Goal: Task Accomplishment & Management: Use online tool/utility

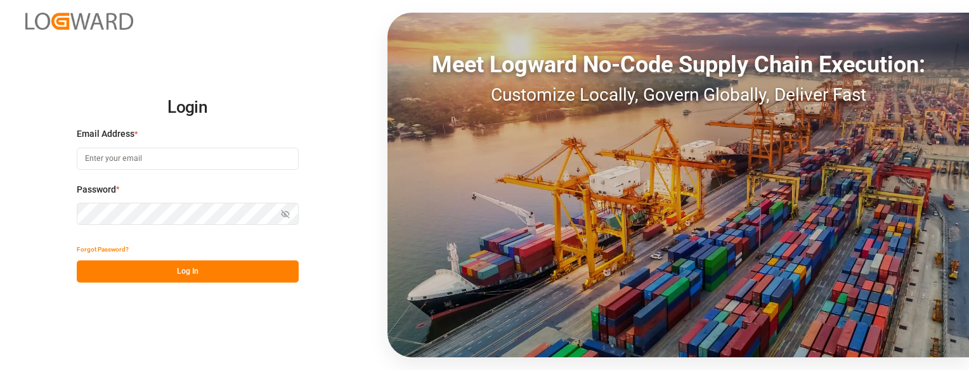
type input "sbondra@dart.net"
click at [130, 275] on button "Log In" at bounding box center [188, 272] width 222 height 22
type input "sbondra@dart.net"
click at [266, 267] on button "Log In" at bounding box center [188, 272] width 222 height 22
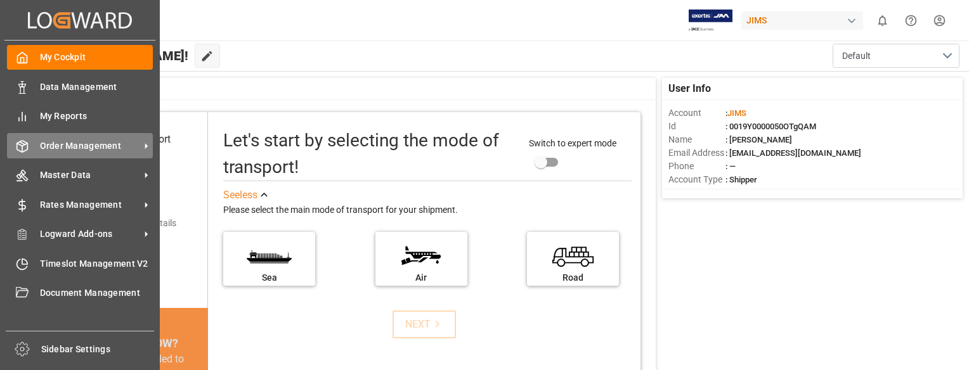
click at [67, 150] on span "Order Management" at bounding box center [90, 145] width 100 height 13
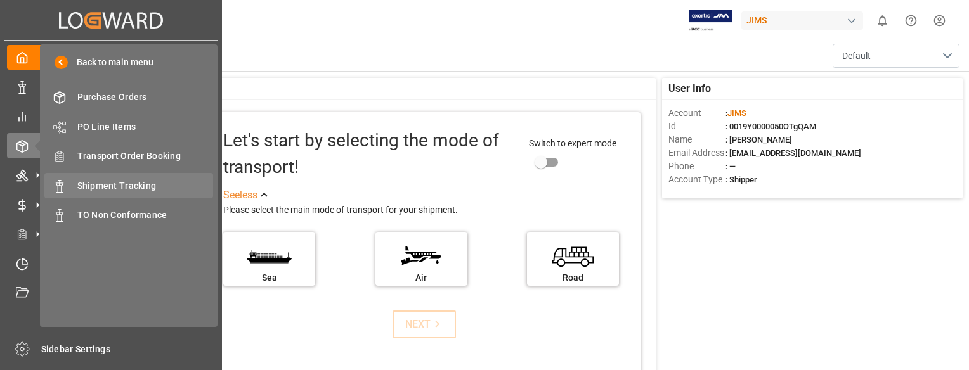
click at [112, 180] on span "Shipment Tracking" at bounding box center [145, 185] width 136 height 13
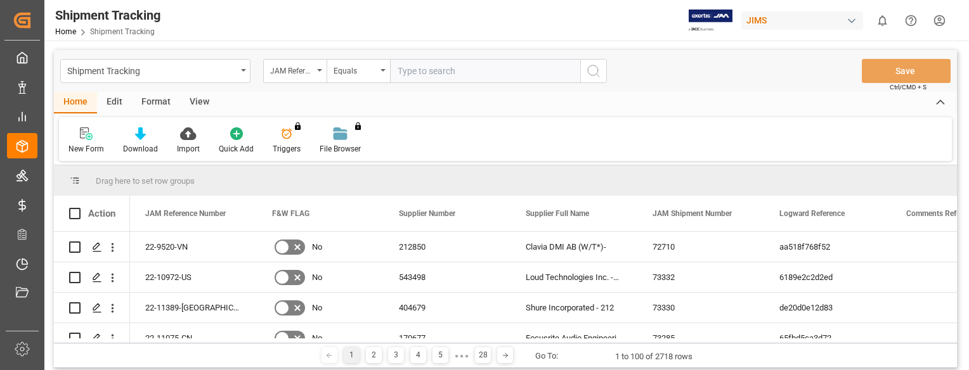
type input "22-10622-VN"
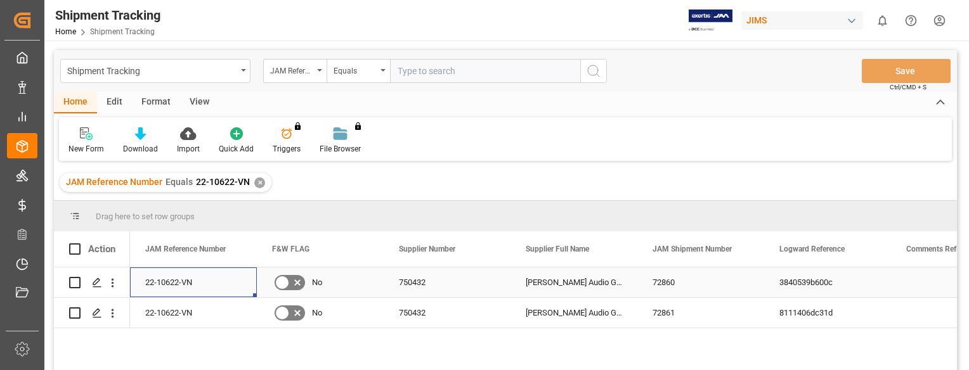
click at [174, 290] on div "22-10622-VN" at bounding box center [193, 283] width 127 height 30
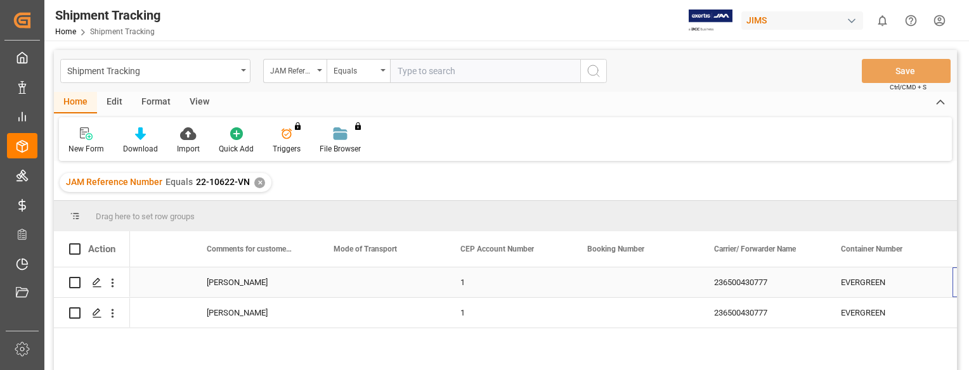
scroll to position [0, 1460]
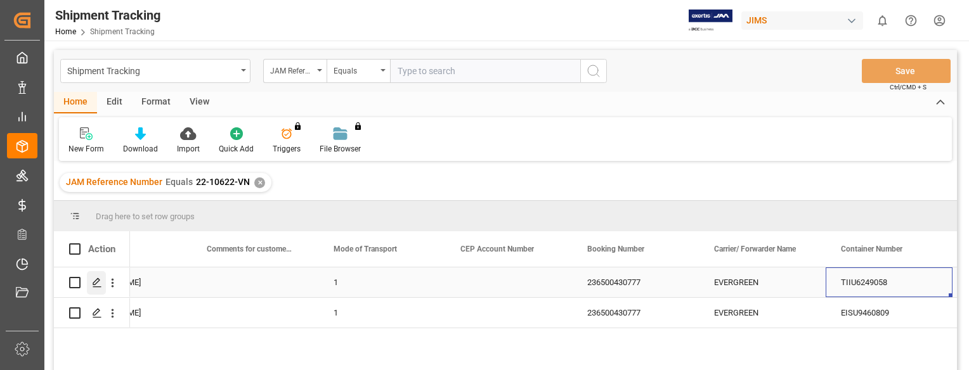
click at [93, 282] on icon "Press SPACE to select this row." at bounding box center [97, 283] width 10 height 10
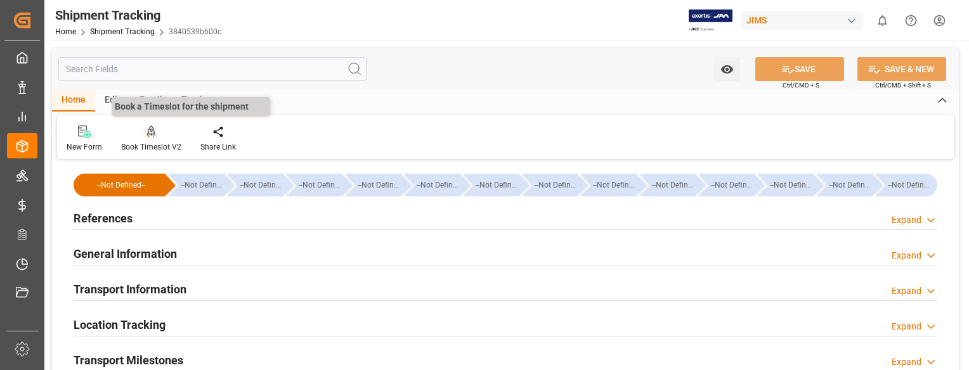
click at [150, 131] on icon at bounding box center [151, 132] width 9 height 13
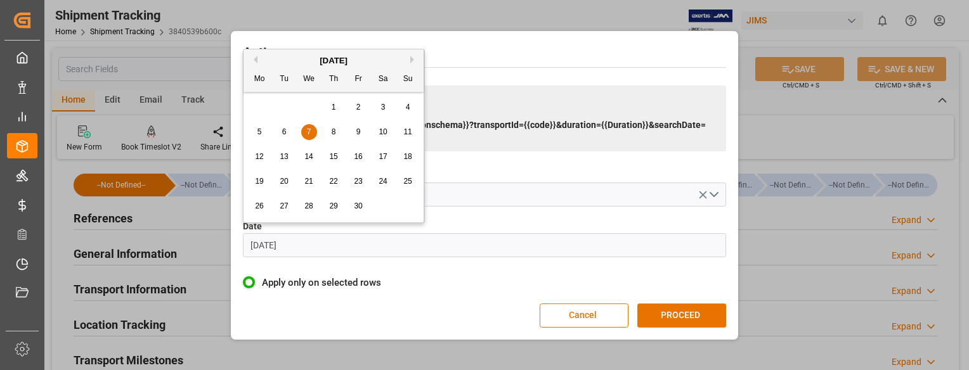
click at [349, 248] on input "[DATE]" at bounding box center [484, 245] width 483 height 24
click at [410, 59] on button "Next Month" at bounding box center [414, 60] width 8 height 8
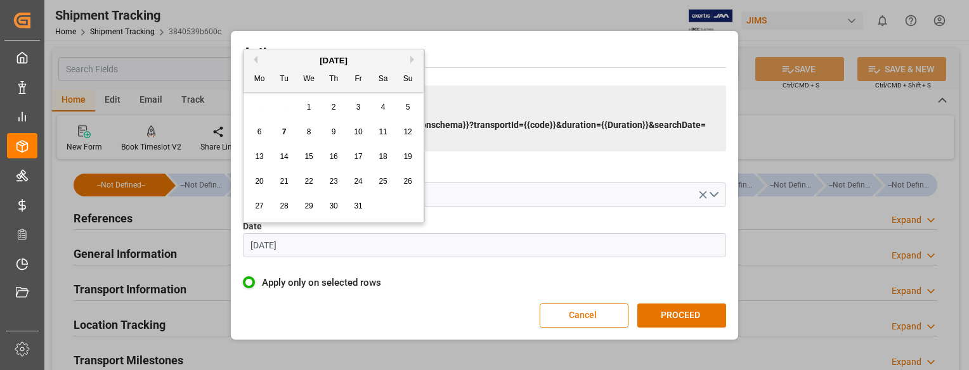
click at [283, 134] on span "7" at bounding box center [284, 131] width 4 height 9
type input "[DATE]"
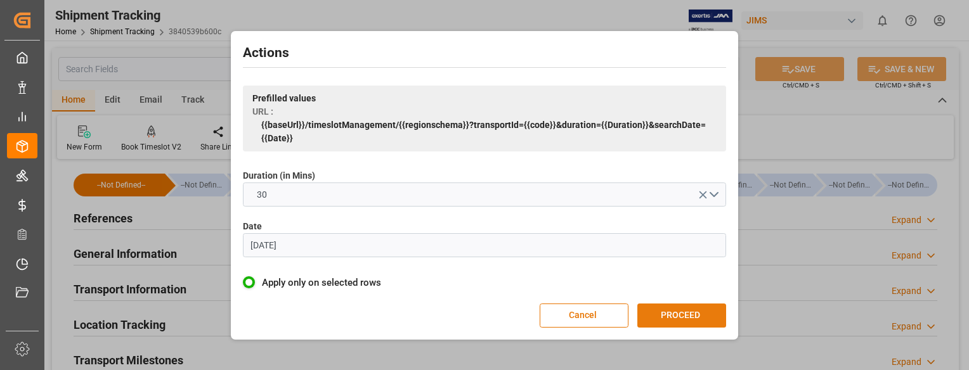
click at [701, 316] on button "PROCEED" at bounding box center [681, 316] width 89 height 24
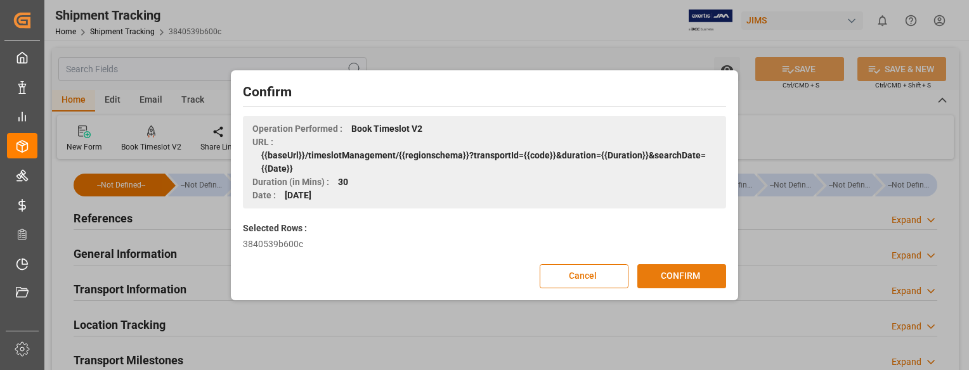
click at [689, 278] on button "CONFIRM" at bounding box center [681, 276] width 89 height 24
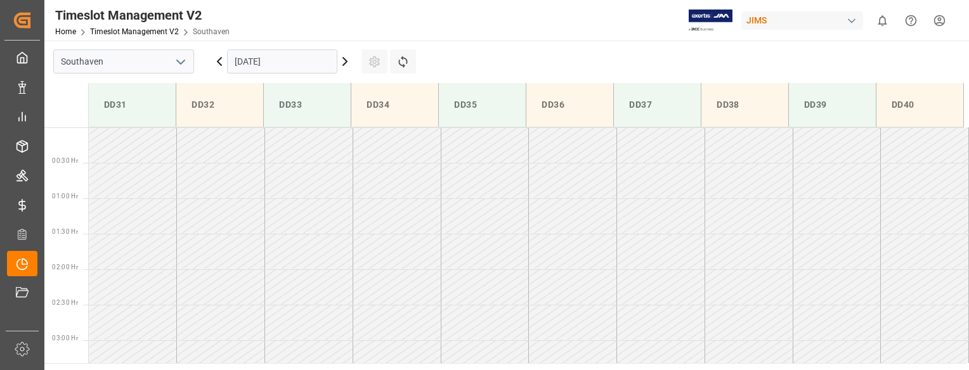
scroll to position [560, 0]
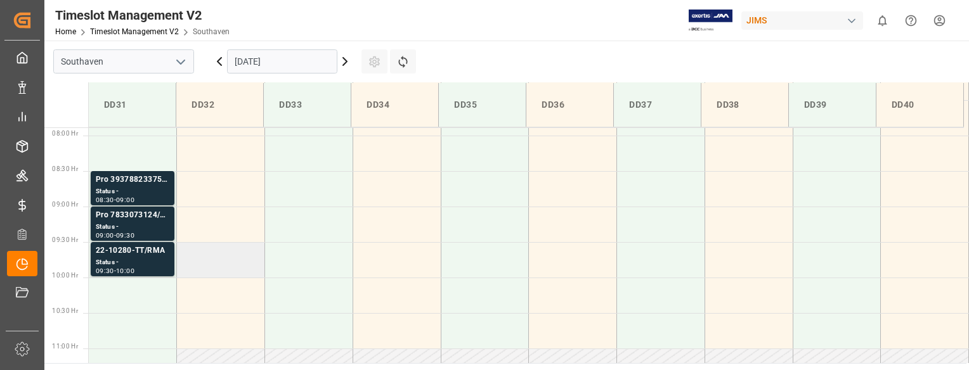
click at [230, 270] on td at bounding box center [221, 260] width 88 height 36
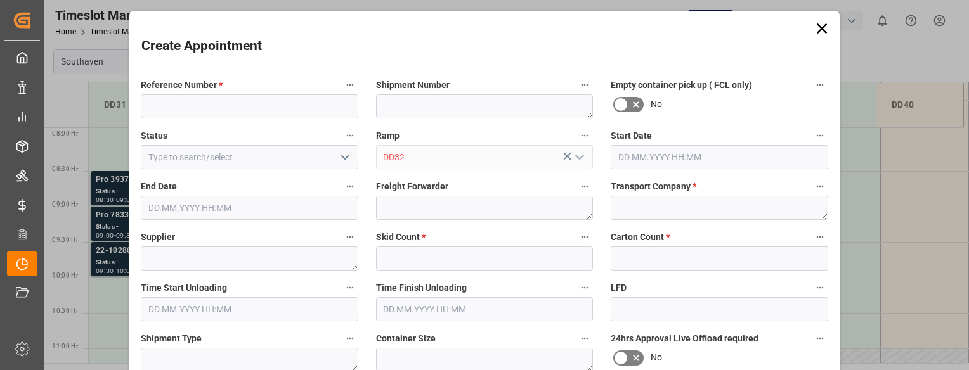
type input "[DATE] 09:30"
type input "[DATE] 10:00"
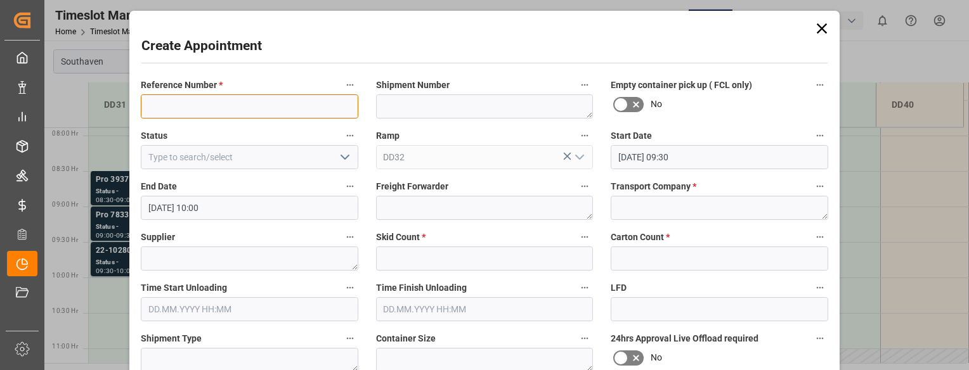
click at [218, 110] on input at bounding box center [249, 106] width 217 height 24
paste input "22-10622-VN"
type input "22-10622-VN"
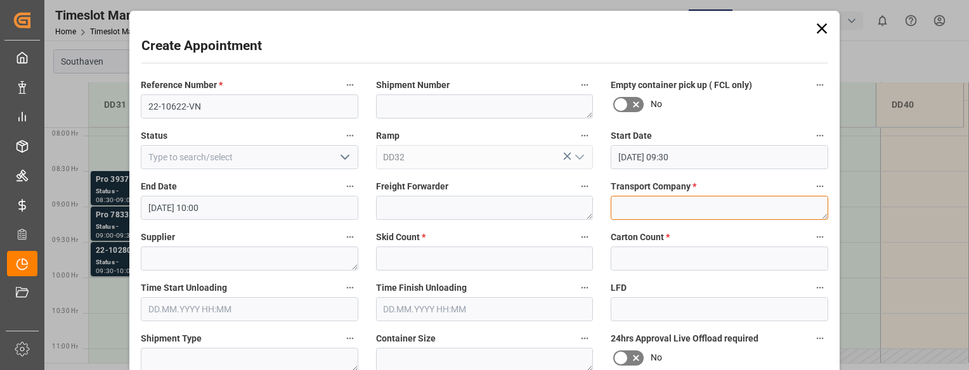
click at [646, 211] on textarea at bounding box center [719, 208] width 217 height 24
type textarea "Mainstream"
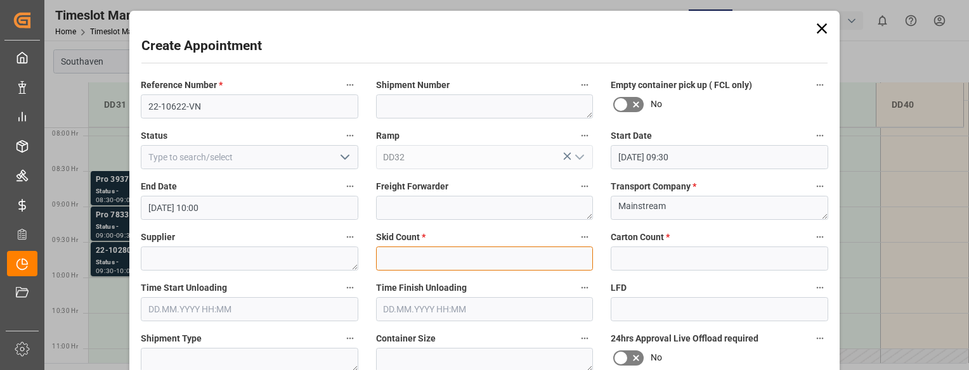
click at [486, 263] on input "text" at bounding box center [484, 259] width 217 height 24
type input "0"
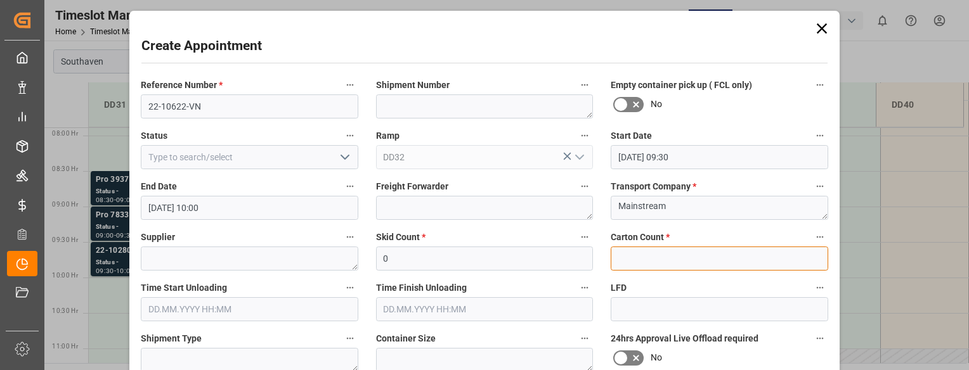
click at [643, 250] on input "text" at bounding box center [719, 259] width 217 height 24
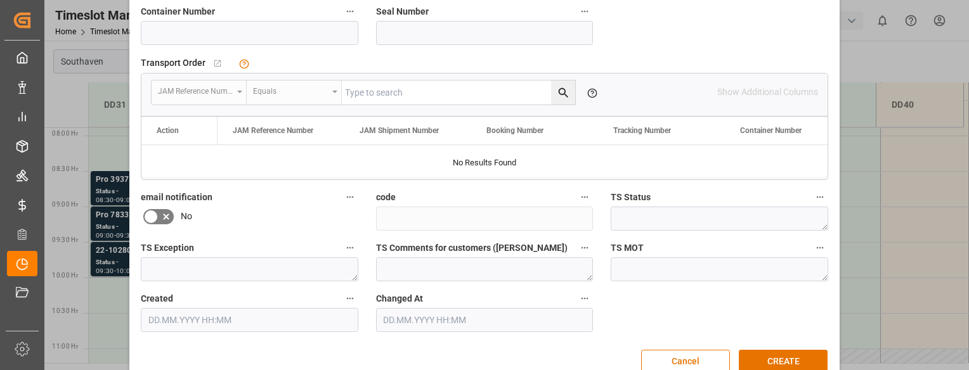
scroll to position [392, 0]
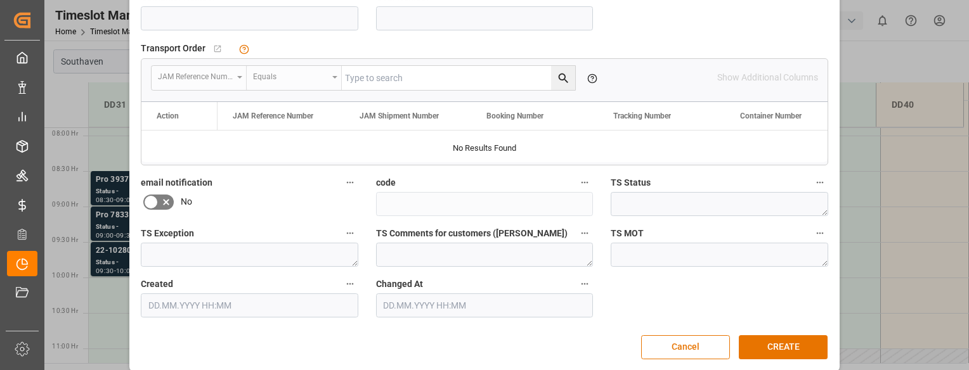
type input "0"
click at [205, 21] on input at bounding box center [249, 18] width 217 height 24
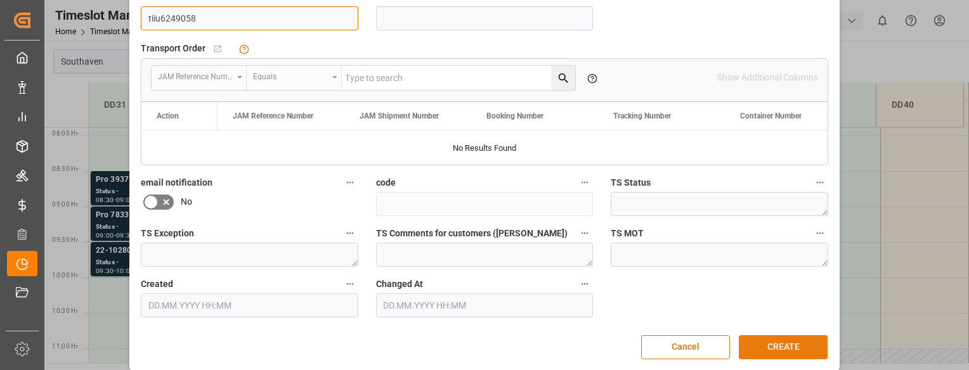
type input "tiiu6249058"
click at [788, 347] on button "CREATE" at bounding box center [783, 347] width 89 height 24
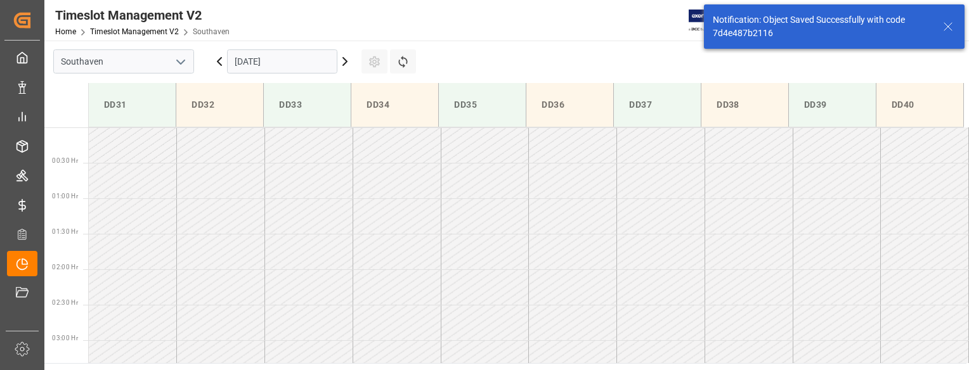
scroll to position [560, 0]
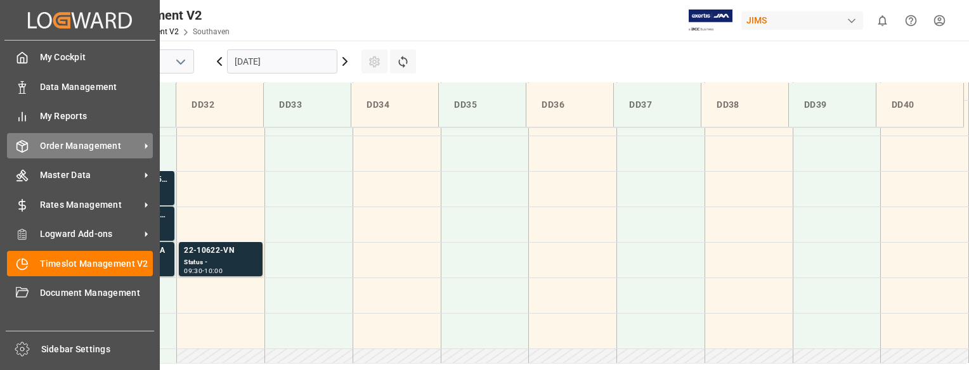
click at [28, 150] on icon at bounding box center [22, 146] width 13 height 13
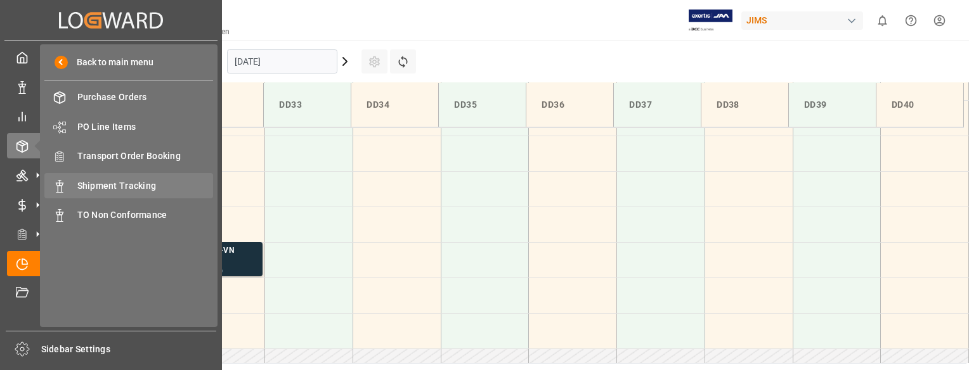
click at [124, 193] on div "Shipment Tracking Shipment Tracking" at bounding box center [128, 185] width 169 height 25
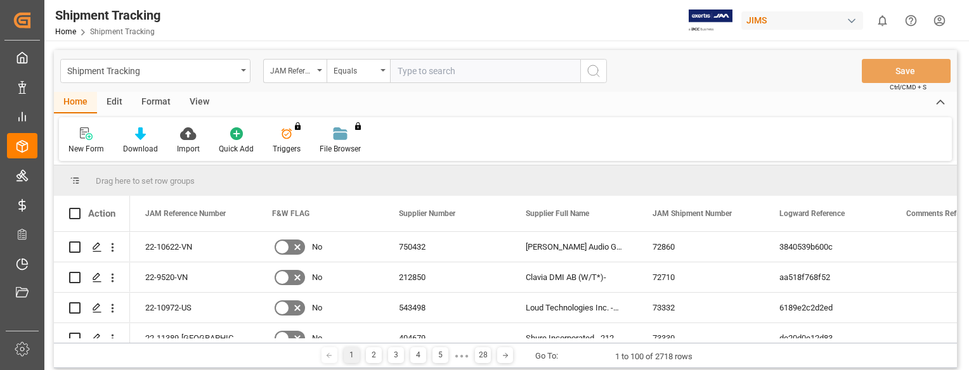
paste input "22-10324-MY"
type input "22-10324-MY"
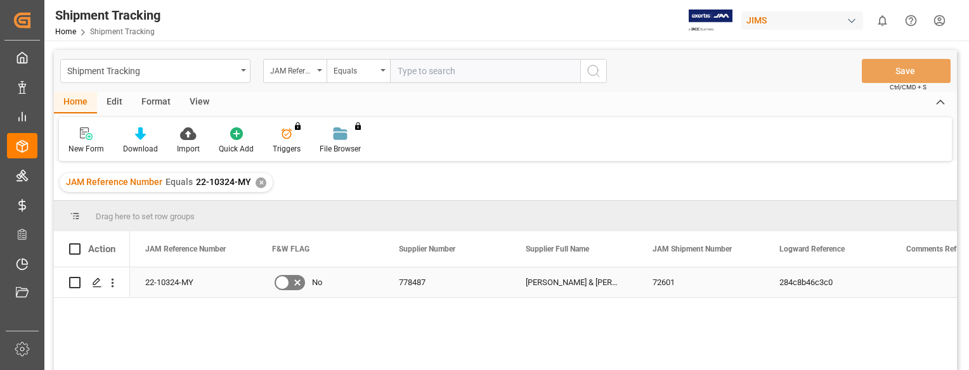
click at [200, 280] on div "22-10324-MY" at bounding box center [193, 283] width 127 height 30
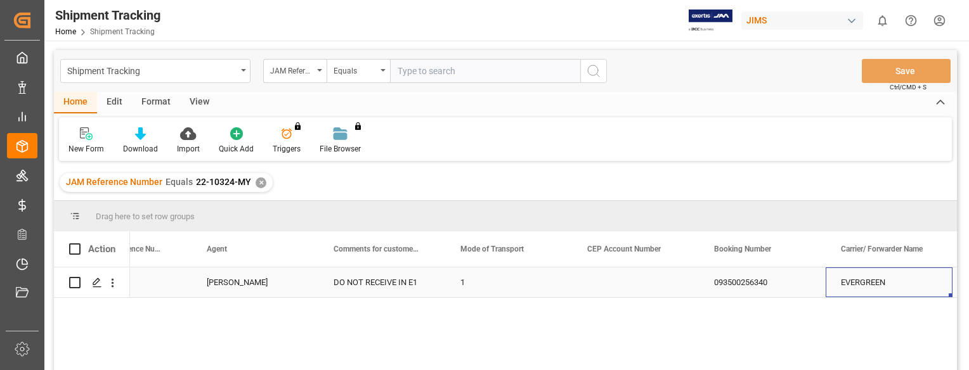
scroll to position [0, 1460]
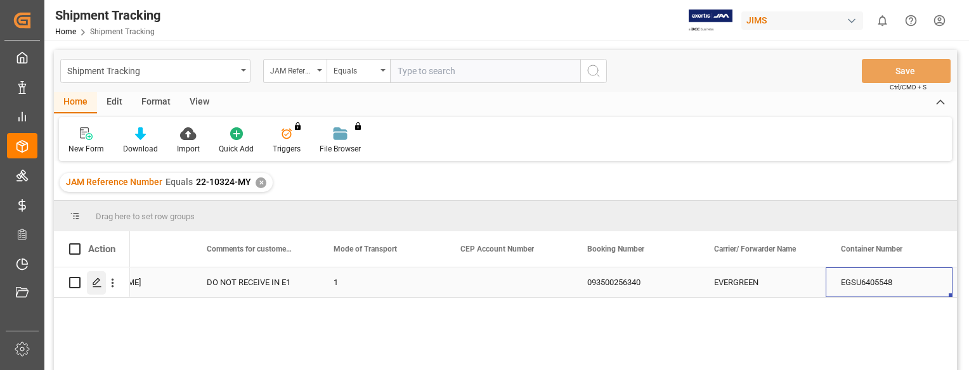
click at [91, 285] on div "Press SPACE to select this row." at bounding box center [96, 282] width 19 height 23
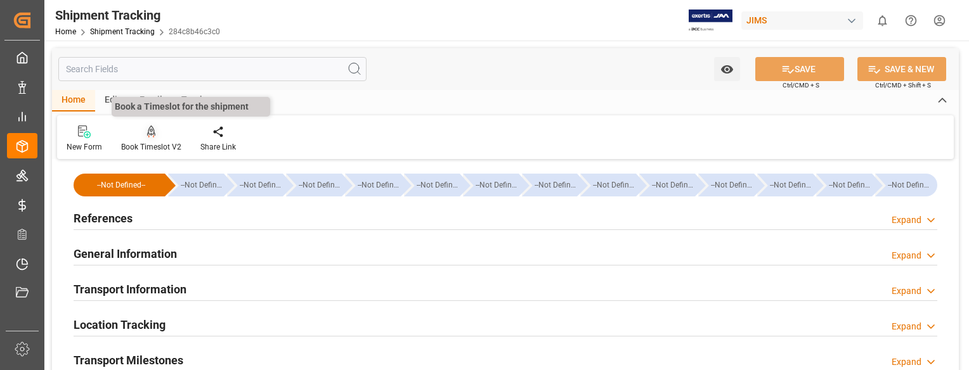
click at [150, 136] on icon at bounding box center [151, 132] width 9 height 13
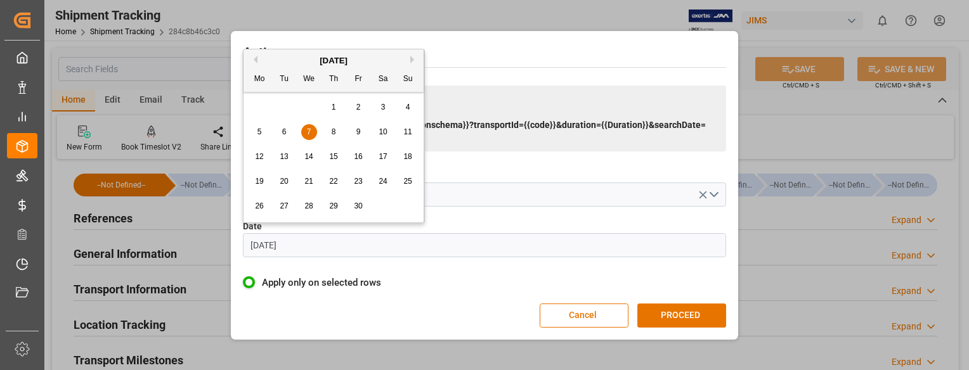
click at [318, 249] on input "[DATE]" at bounding box center [484, 245] width 483 height 24
click at [412, 58] on button "Next Month" at bounding box center [414, 60] width 8 height 8
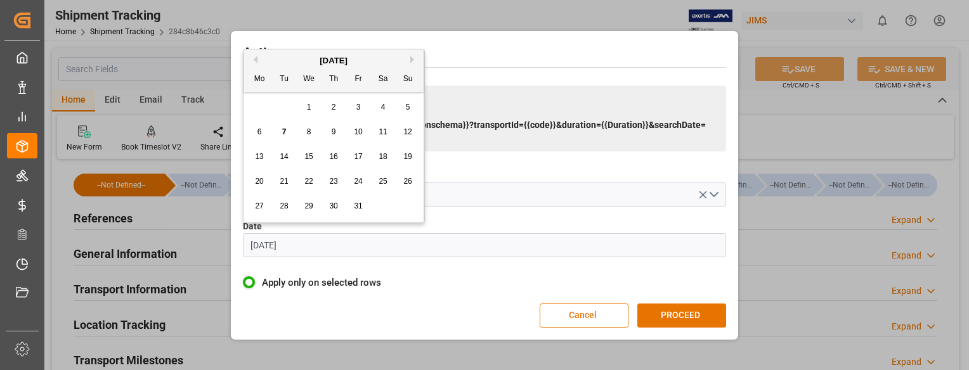
click at [307, 129] on span "8" at bounding box center [309, 131] width 4 height 9
type input "[DATE]"
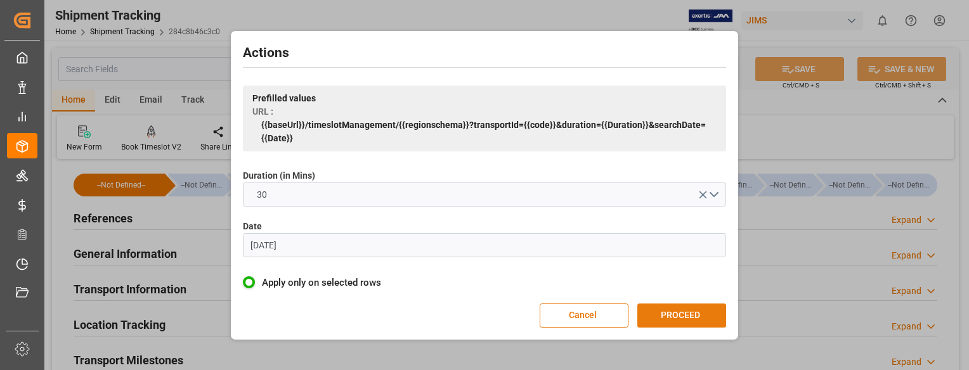
click at [703, 320] on button "PROCEED" at bounding box center [681, 316] width 89 height 24
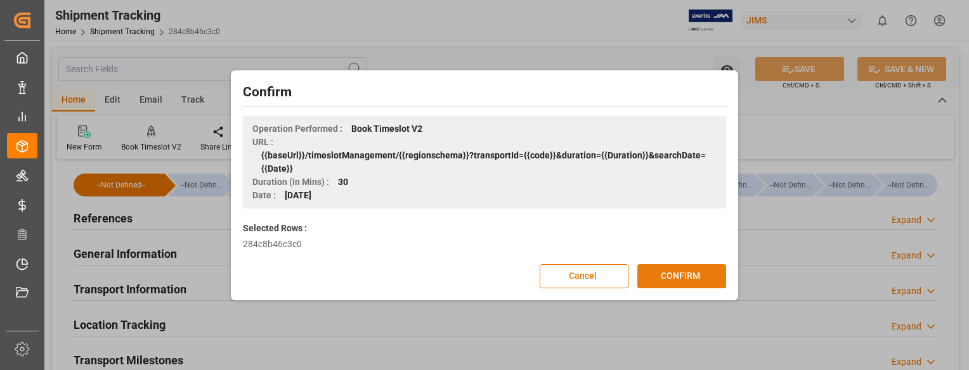
click at [678, 280] on button "CONFIRM" at bounding box center [681, 276] width 89 height 24
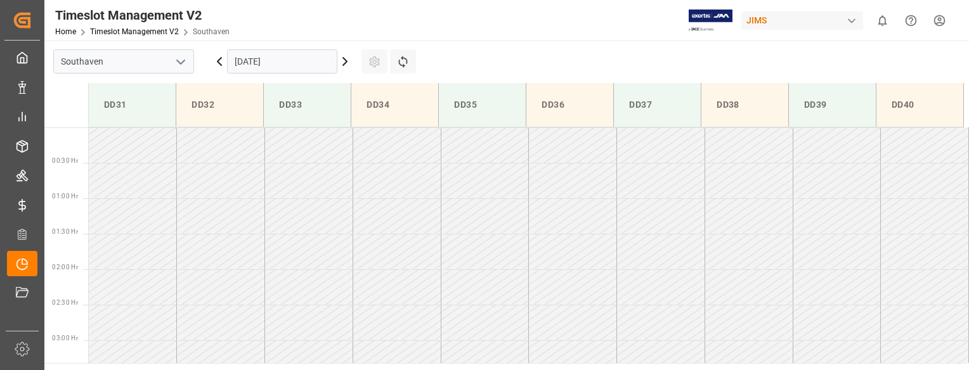
scroll to position [560, 0]
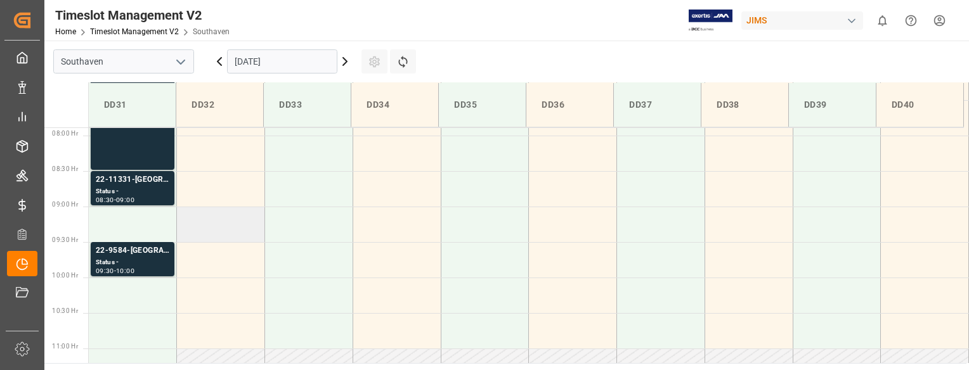
click at [223, 229] on td at bounding box center [221, 225] width 88 height 36
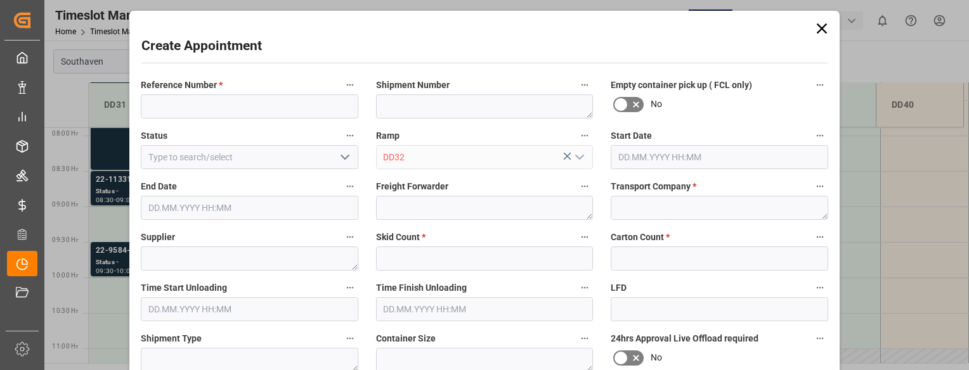
type input "[DATE] 09:00"
type input "[DATE] 09:30"
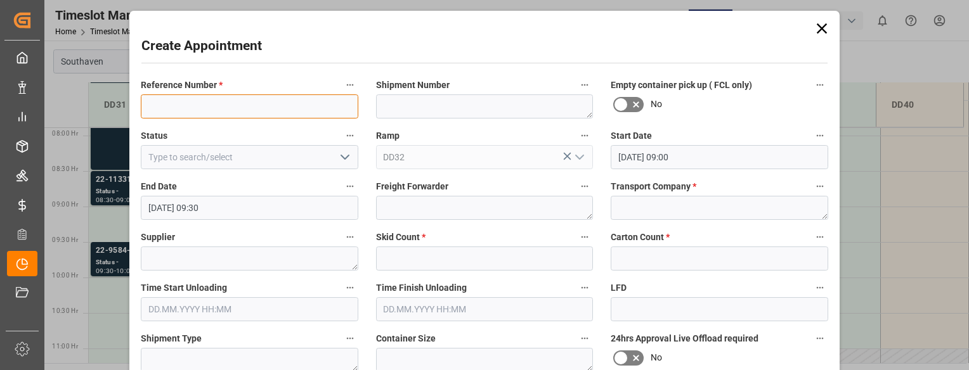
click at [186, 107] on input at bounding box center [249, 106] width 217 height 24
paste input "22-10324-MY"
type input "22-10324-MY"
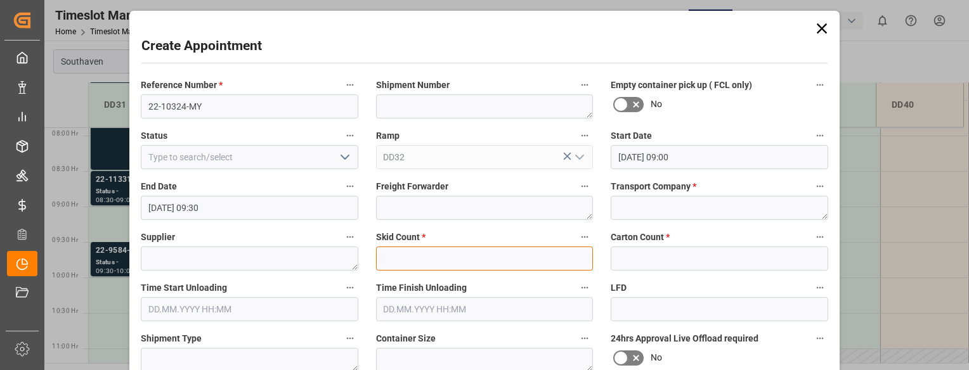
click at [467, 264] on input "text" at bounding box center [484, 259] width 217 height 24
type input "0"
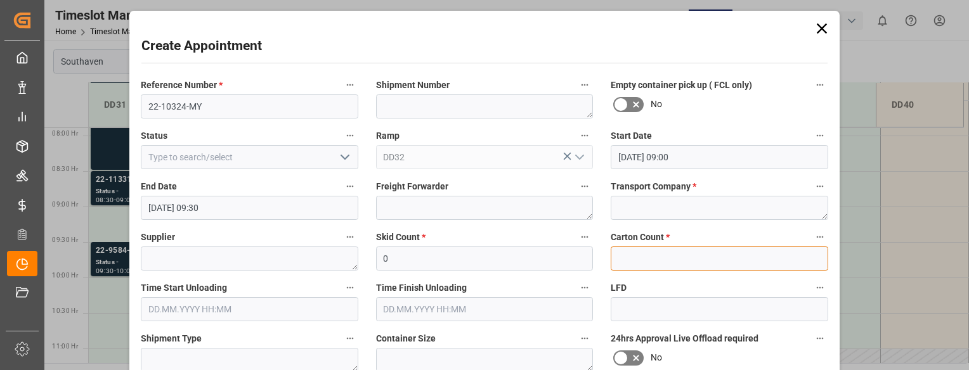
click at [642, 259] on input "text" at bounding box center [719, 259] width 217 height 24
type input "0"
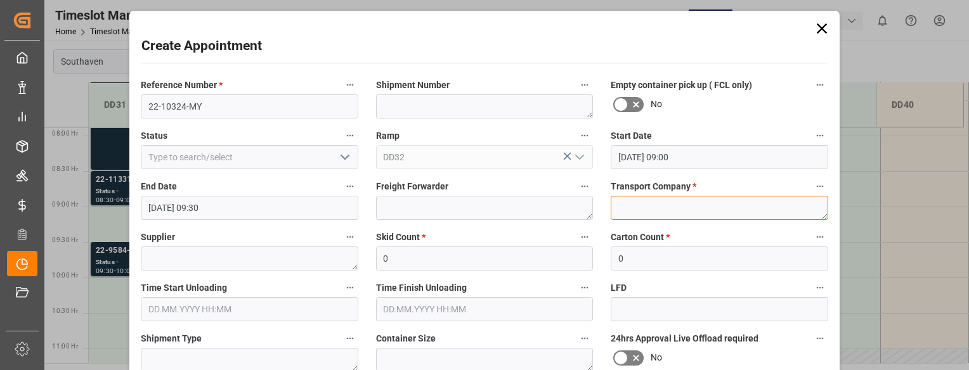
click at [641, 214] on textarea at bounding box center [719, 208] width 217 height 24
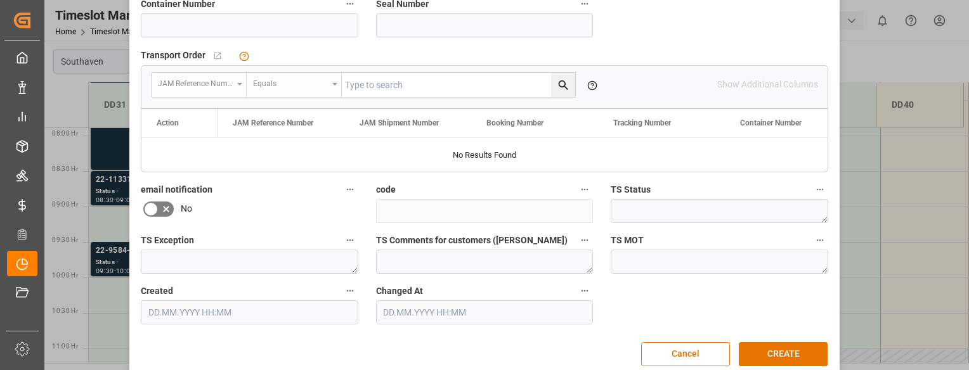
scroll to position [391, 0]
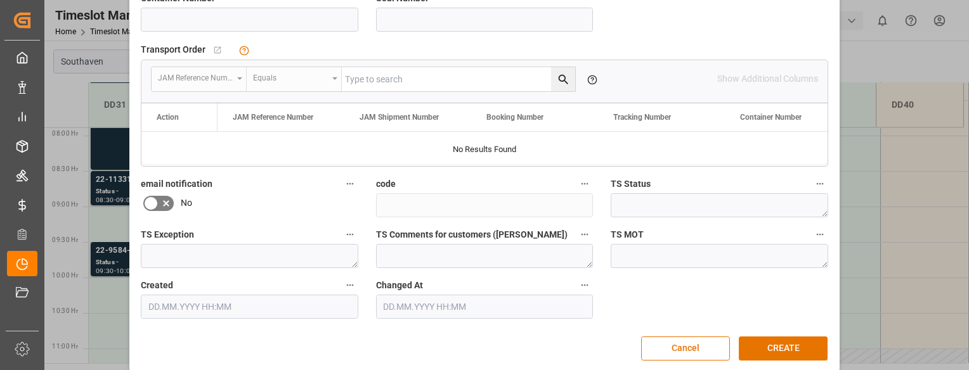
type textarea "Mainstream"
click at [165, 22] on input at bounding box center [249, 20] width 217 height 24
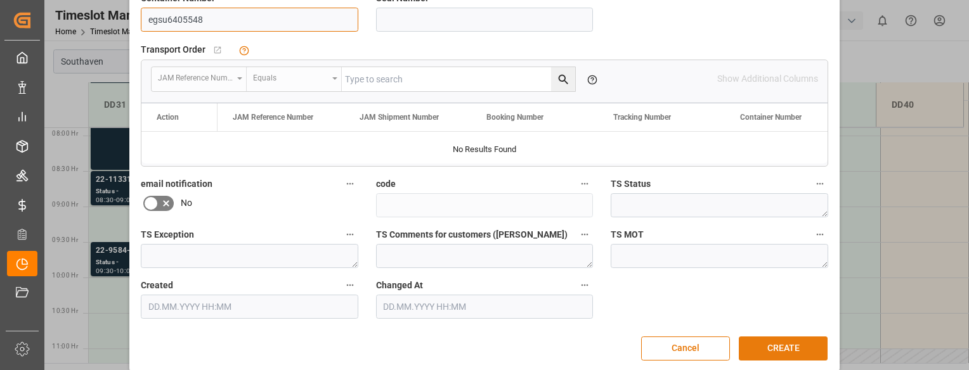
type input "egsu6405548"
click at [768, 348] on button "CREATE" at bounding box center [783, 349] width 89 height 24
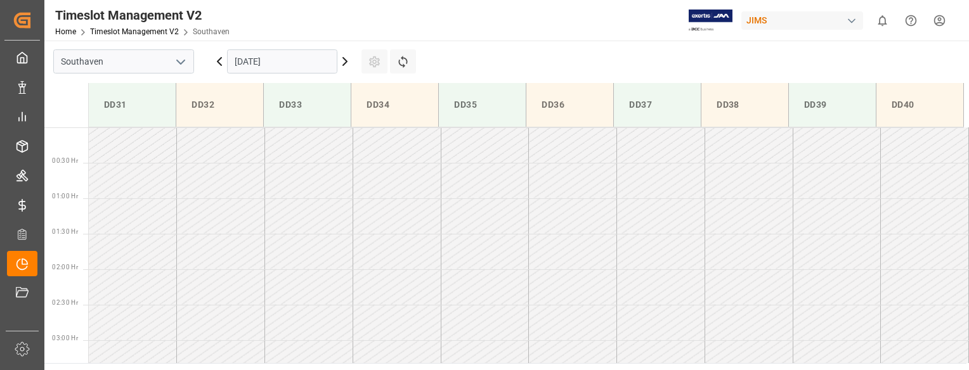
scroll to position [560, 0]
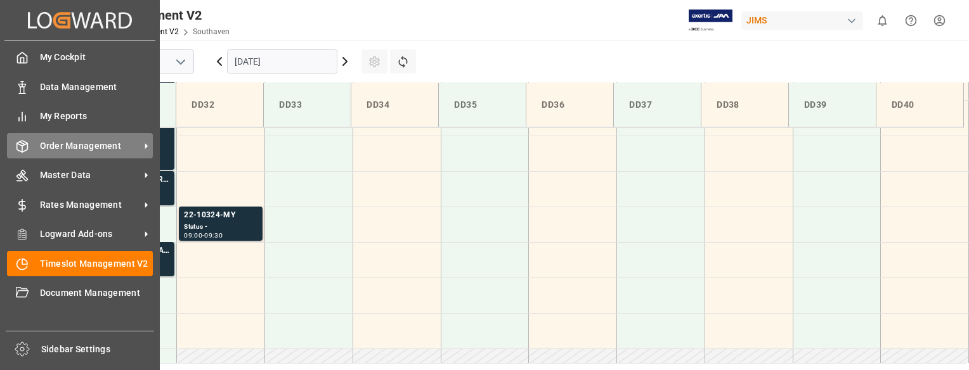
click at [46, 148] on span "Order Management" at bounding box center [90, 145] width 100 height 13
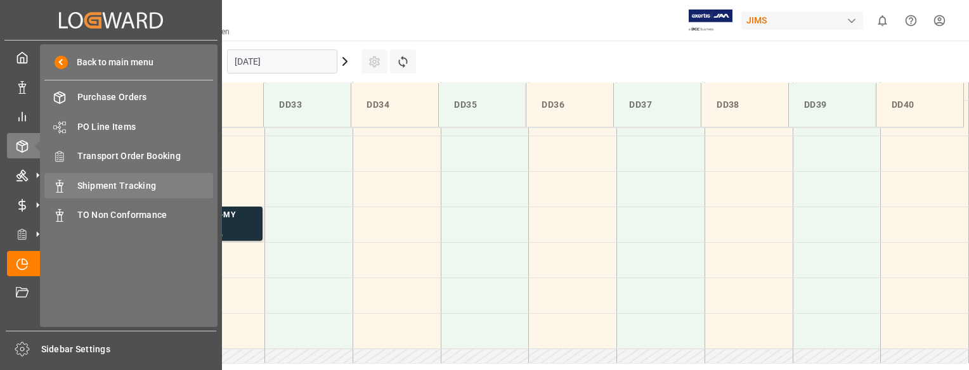
click at [135, 186] on span "Shipment Tracking" at bounding box center [145, 185] width 136 height 13
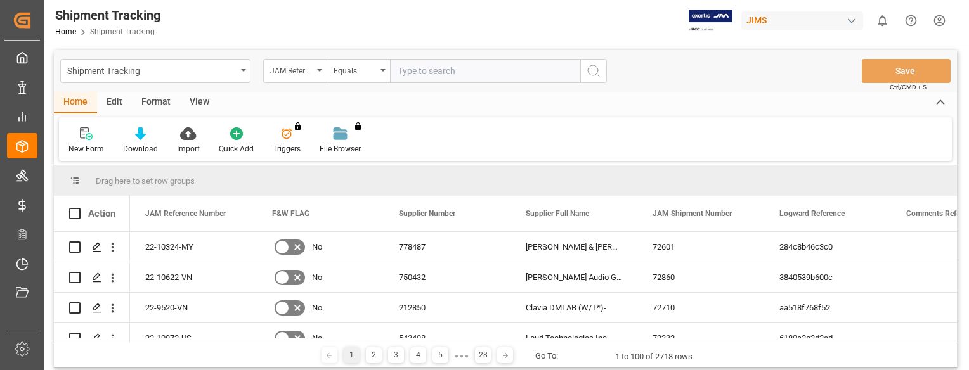
paste input "22-10327-MY"
type input "22-10327-MY"
click at [593, 63] on icon "search button" at bounding box center [593, 70] width 15 height 15
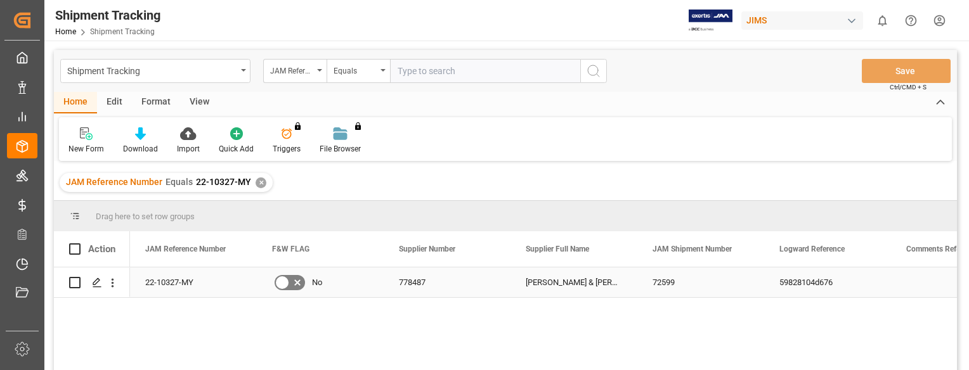
click at [155, 282] on div "22-10327-MY" at bounding box center [193, 283] width 127 height 30
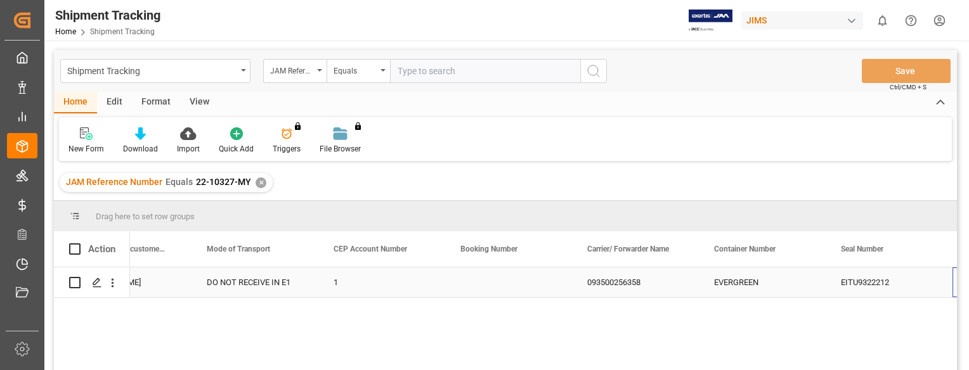
scroll to position [0, 1587]
click at [95, 277] on div "Press SPACE to select this row." at bounding box center [96, 282] width 19 height 23
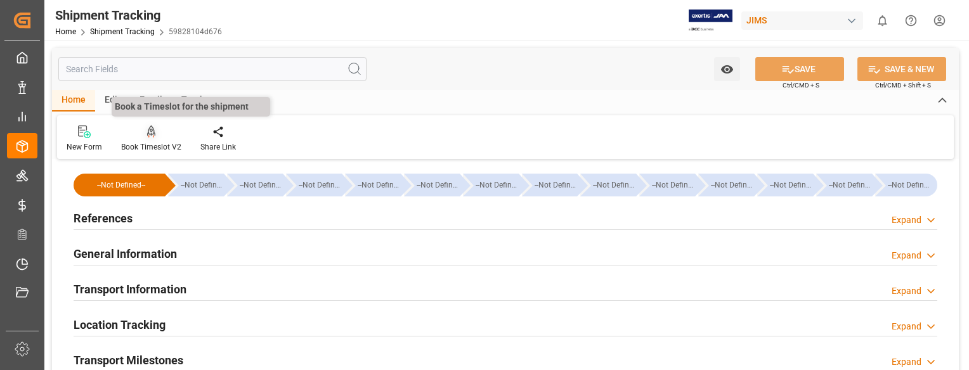
click at [151, 138] on icon at bounding box center [151, 132] width 9 height 13
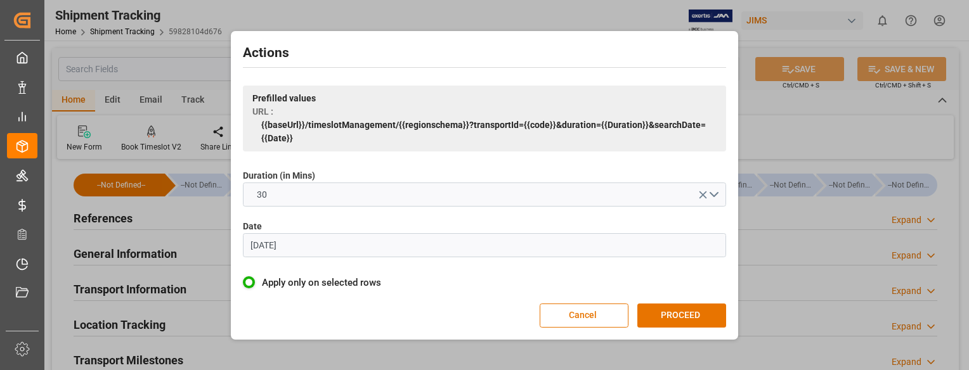
click at [312, 242] on input "[DATE]" at bounding box center [484, 245] width 483 height 24
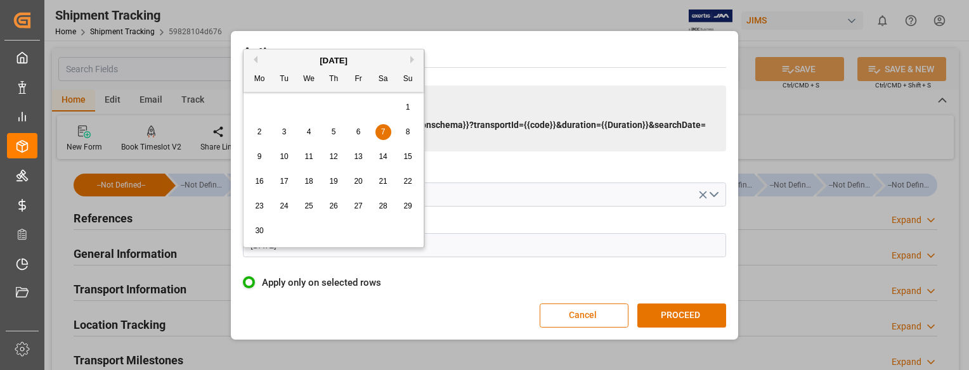
click at [412, 56] on button "Next Month" at bounding box center [414, 60] width 8 height 8
click at [308, 130] on span "8" at bounding box center [309, 131] width 4 height 9
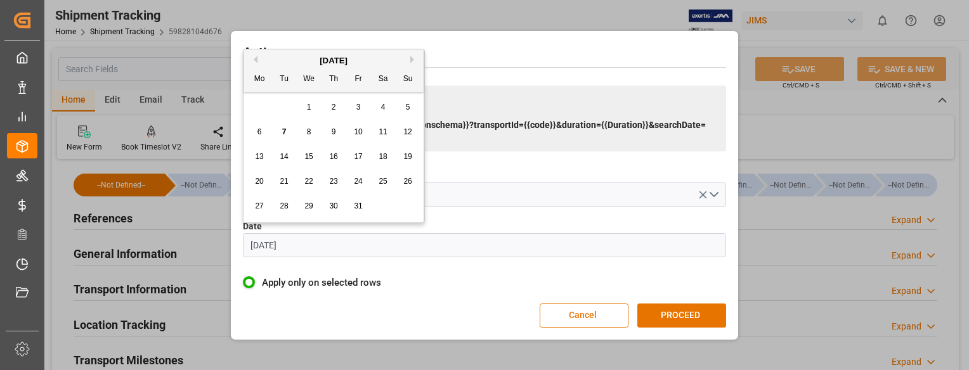
type input "[DATE]"
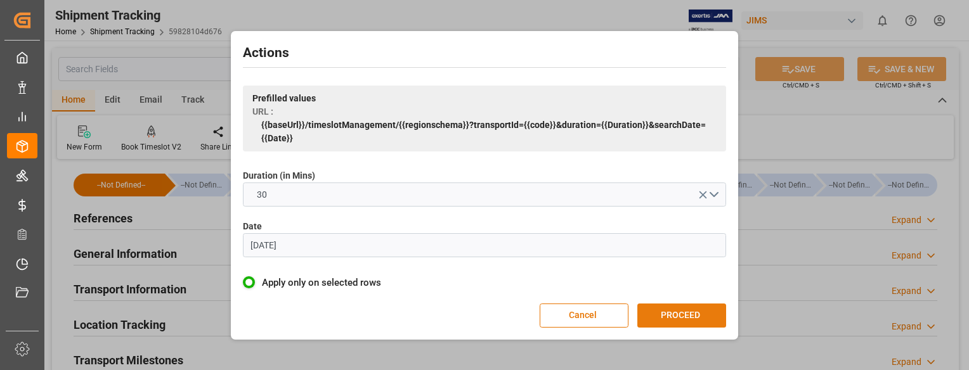
click at [697, 315] on button "PROCEED" at bounding box center [681, 316] width 89 height 24
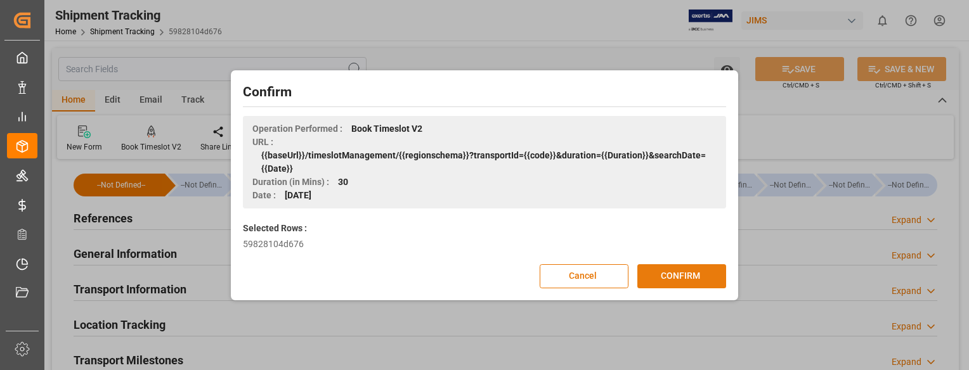
click at [710, 281] on button "CONFIRM" at bounding box center [681, 276] width 89 height 24
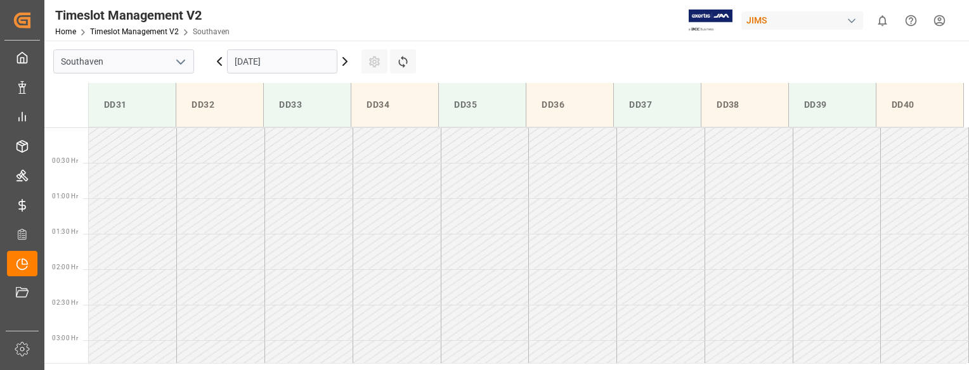
scroll to position [560, 0]
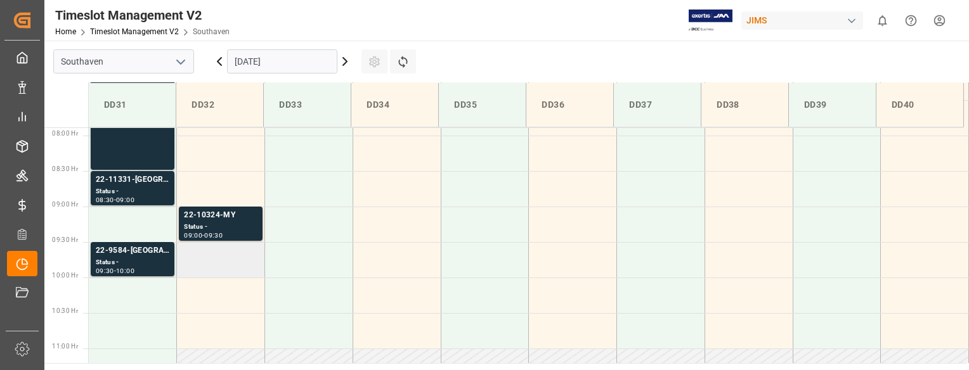
click at [210, 275] on td at bounding box center [221, 260] width 88 height 36
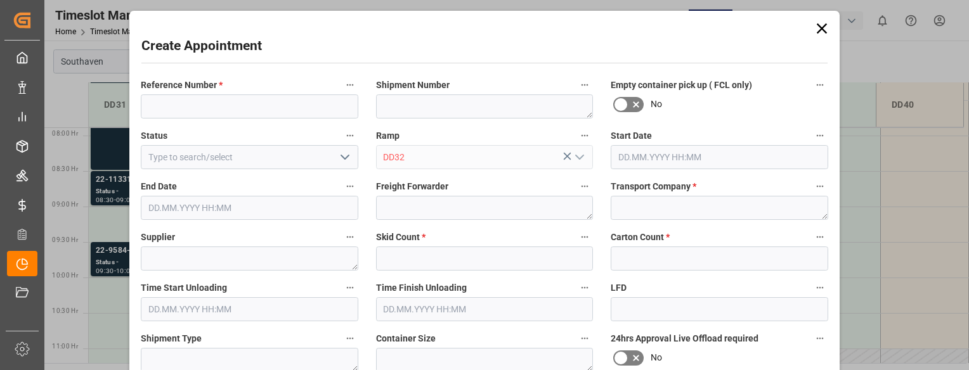
type input "08.10.2025 09:30"
type input "08.10.2025 10:00"
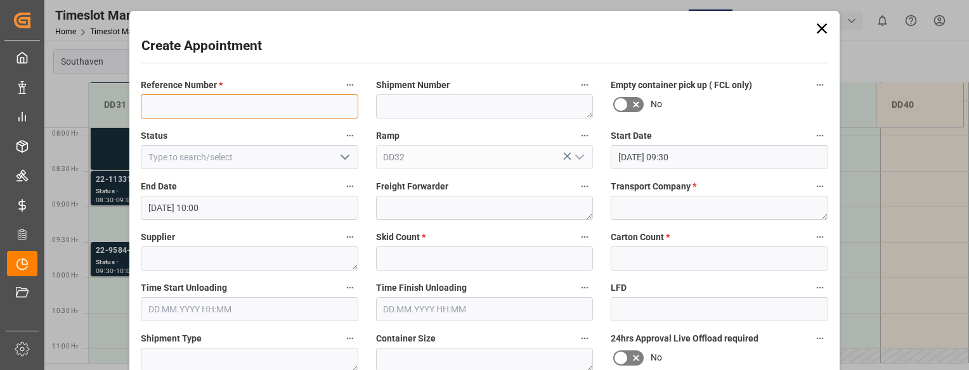
click at [226, 109] on input at bounding box center [249, 106] width 217 height 24
paste input "22-10327-MY"
type input "22-10327-MY"
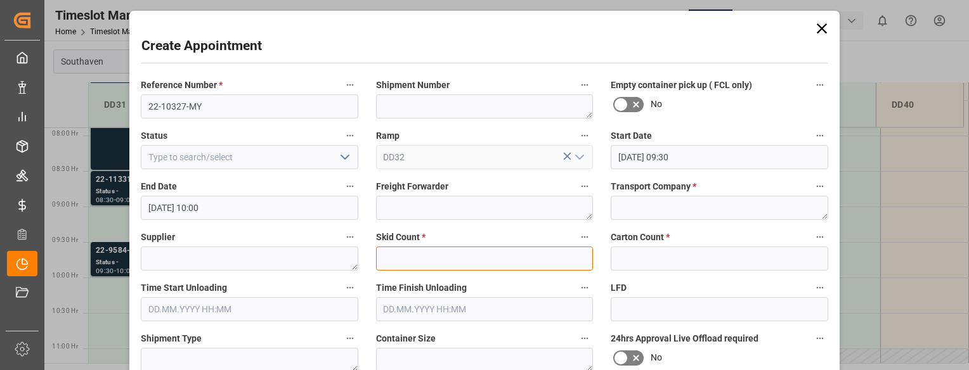
click at [467, 259] on input "text" at bounding box center [484, 259] width 217 height 24
type input "0"
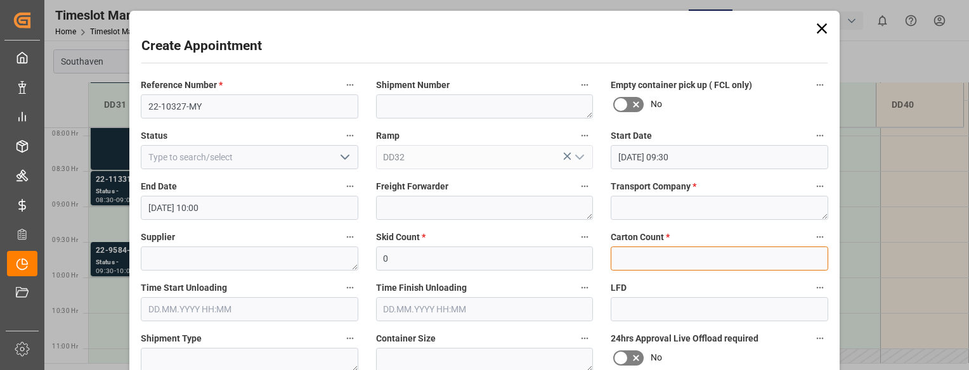
click at [666, 261] on input "text" at bounding box center [719, 259] width 217 height 24
type input "0"
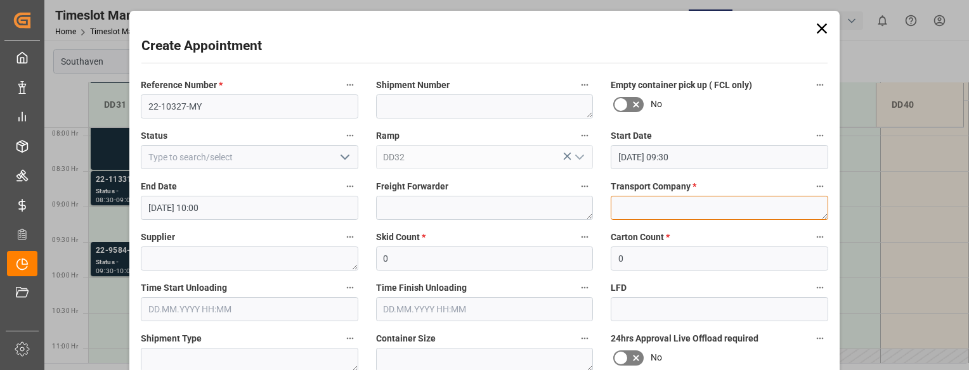
click at [627, 200] on textarea at bounding box center [719, 208] width 217 height 24
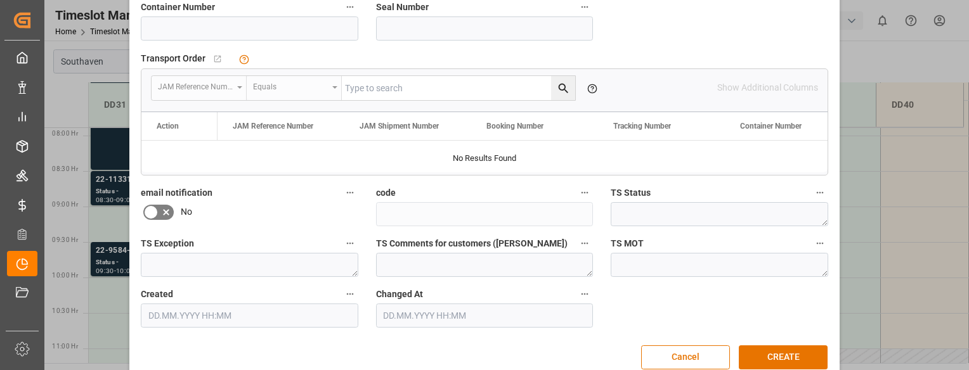
scroll to position [384, 0]
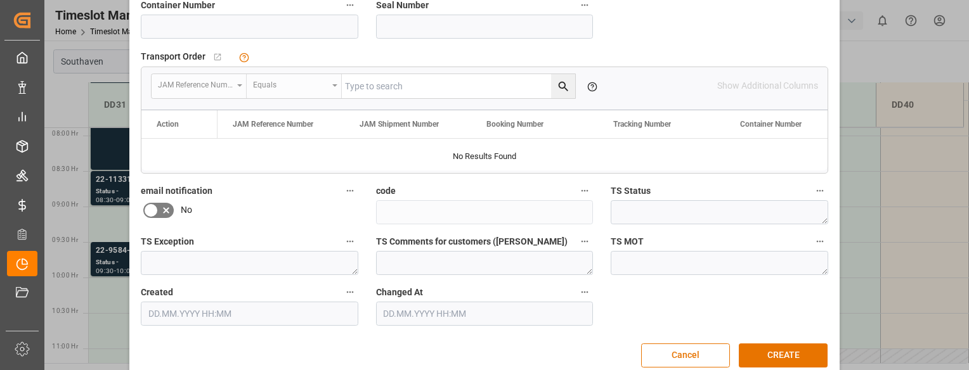
type textarea "Mainstream"
click at [190, 20] on input at bounding box center [249, 27] width 217 height 24
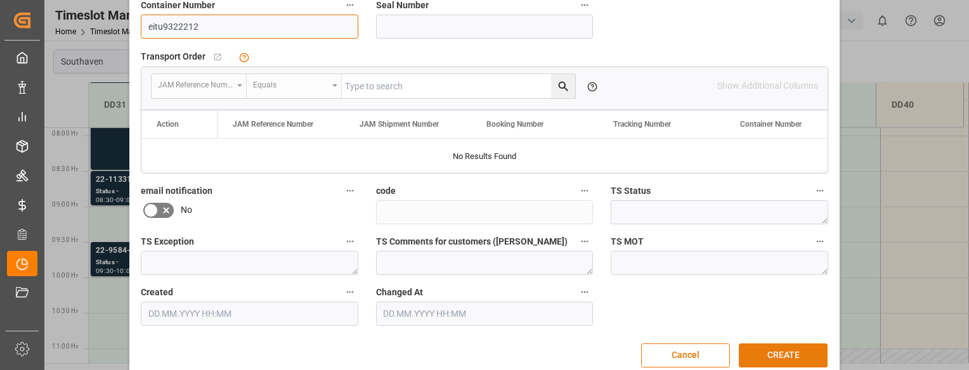
type input "eitu9322212"
click at [776, 356] on button "CREATE" at bounding box center [783, 356] width 89 height 24
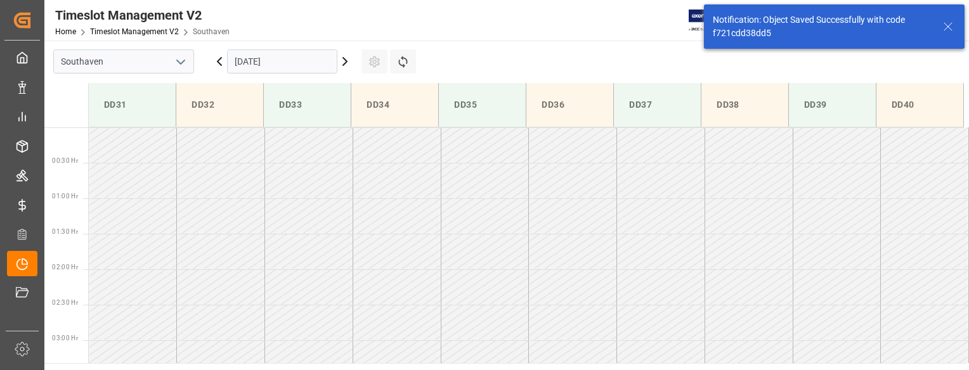
scroll to position [560, 0]
